Goal: Transaction & Acquisition: Purchase product/service

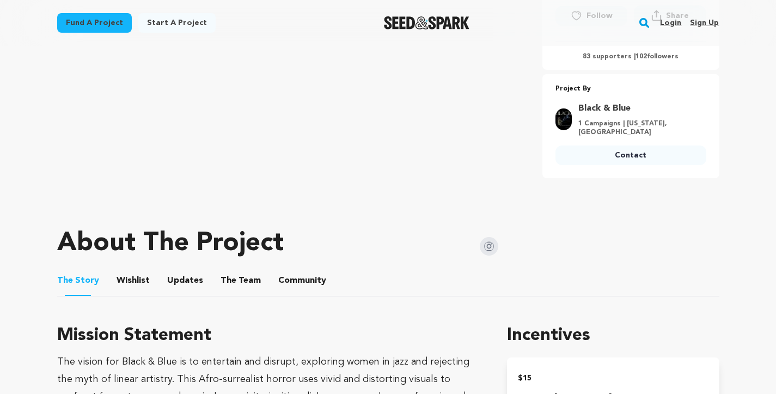
scroll to position [276, 0]
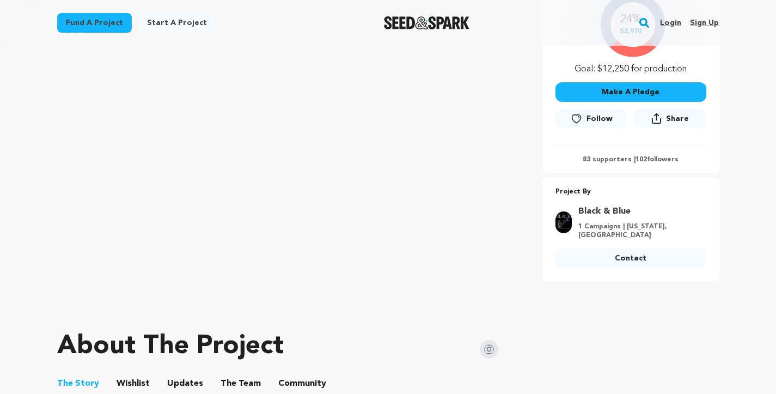
click at [622, 99] on button "Make A Pledge" at bounding box center [630, 92] width 151 height 20
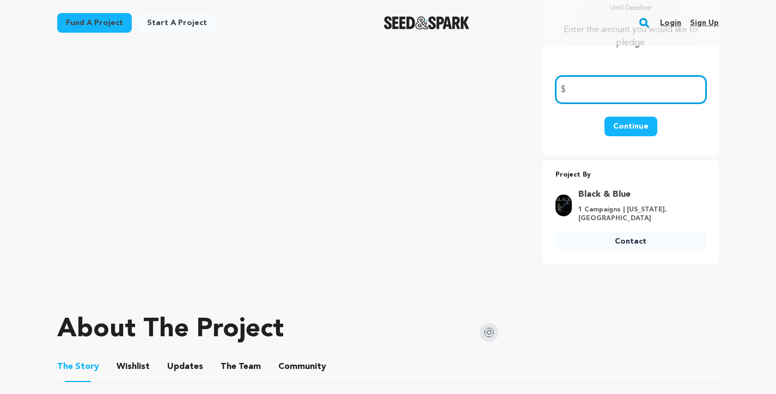
scroll to position [211, 0]
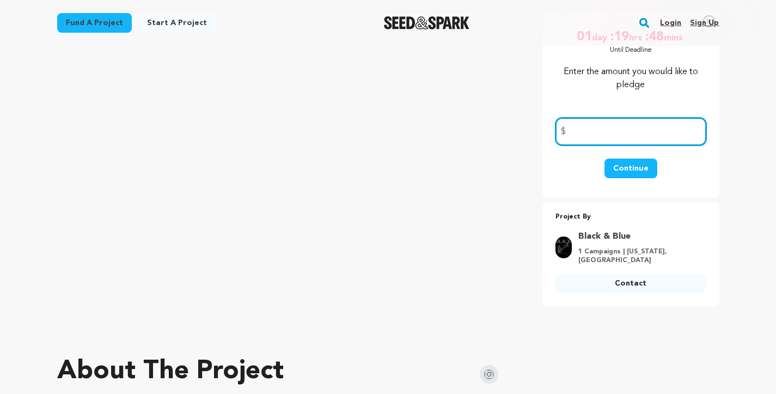
type input "5"
click at [589, 140] on input "100" at bounding box center [630, 132] width 151 height 28
type input "1"
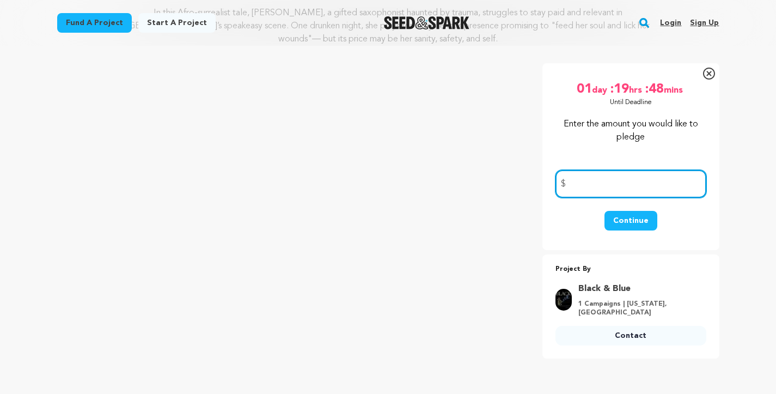
scroll to position [151, 0]
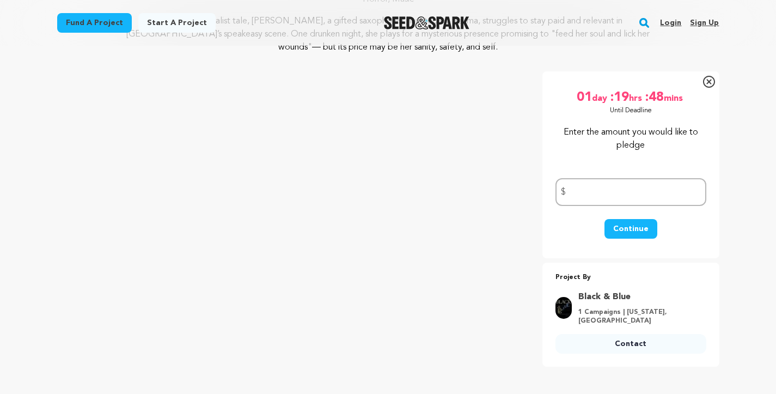
click at [666, 119] on div "01 day :19 hrs :48 mins Until Deadline 24% $2,970 Follow" at bounding box center [630, 99] width 151 height 39
drag, startPoint x: 585, startPoint y: 98, endPoint x: 699, endPoint y: 105, distance: 114.5
click at [699, 105] on div "01 day :19 hrs :48 mins Until Deadline" at bounding box center [630, 102] width 151 height 26
